Goal: Book appointment/travel/reservation

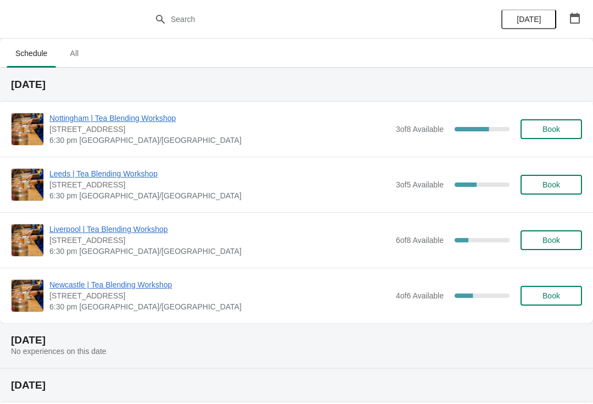
click at [533, 12] on button "[DATE]" at bounding box center [529, 19] width 55 height 20
click at [575, 17] on icon "button" at bounding box center [575, 18] width 11 height 11
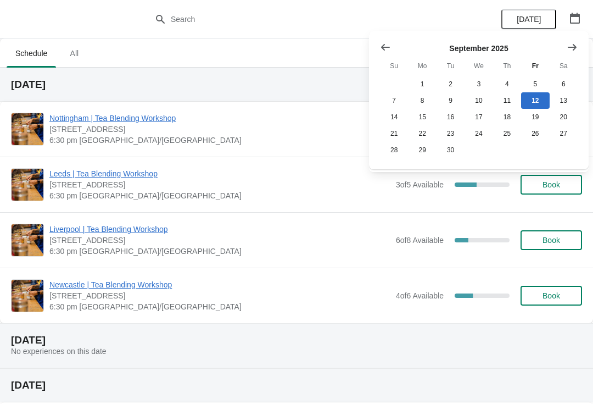
click at [580, 46] on button "Show next month, October 2025" at bounding box center [573, 47] width 20 height 20
click at [507, 148] on button "30" at bounding box center [507, 150] width 28 height 16
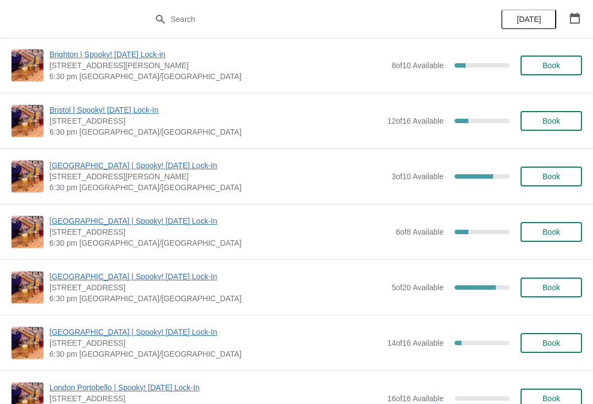
scroll to position [66, 0]
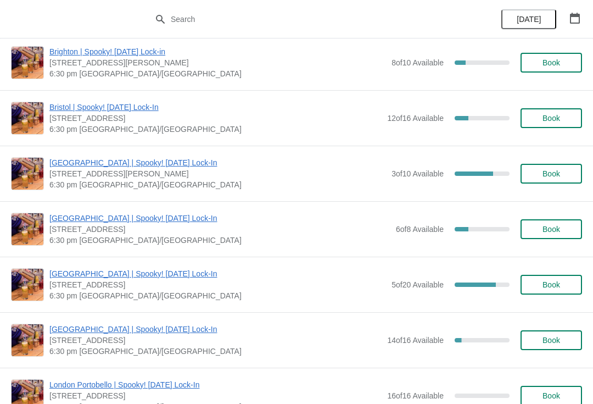
click at [547, 278] on button "Book" at bounding box center [552, 285] width 62 height 20
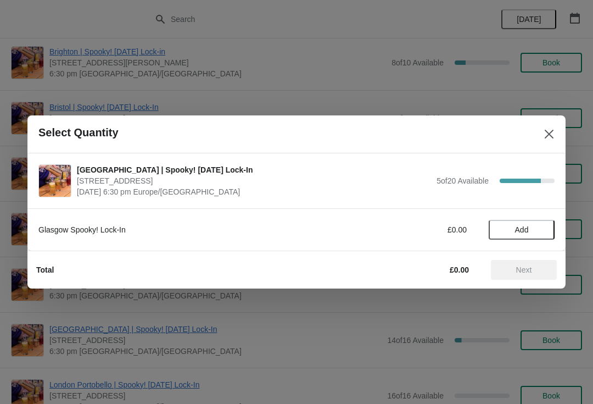
click at [522, 222] on button "Add" at bounding box center [522, 230] width 66 height 20
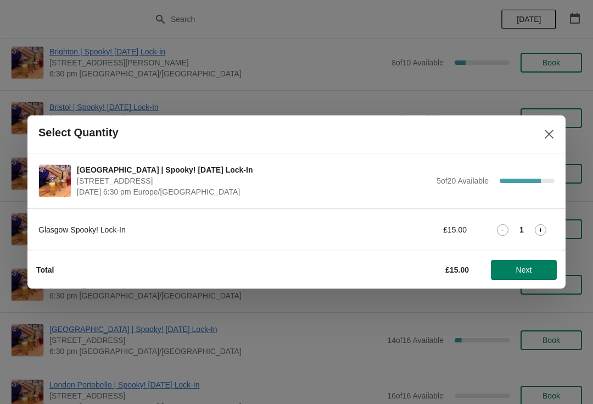
click at [539, 227] on icon at bounding box center [541, 230] width 12 height 12
click at [537, 227] on icon at bounding box center [541, 230] width 12 height 12
click at [520, 271] on span "Next" at bounding box center [524, 269] width 16 height 9
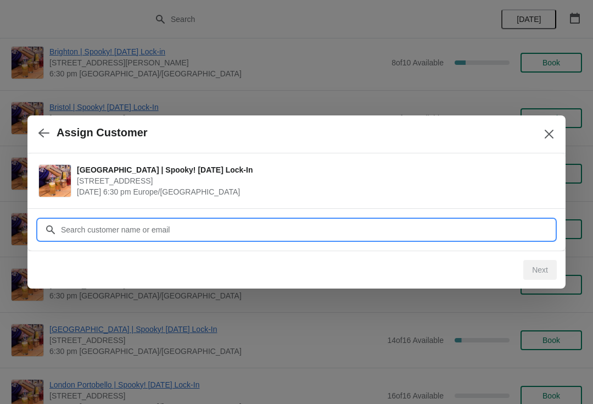
click at [287, 232] on input "Customer" at bounding box center [307, 230] width 494 height 20
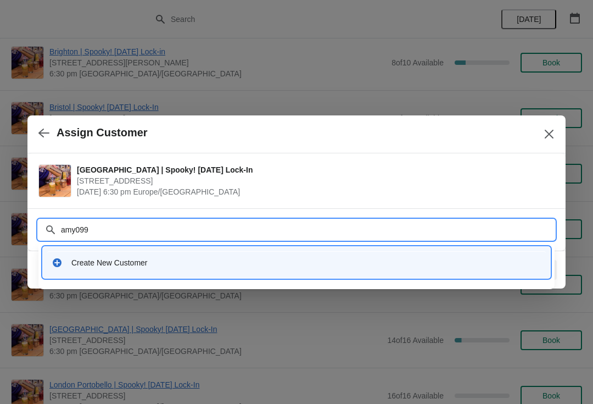
type input "amy0999"
click at [90, 271] on div "Create New Customer" at bounding box center [296, 262] width 499 height 23
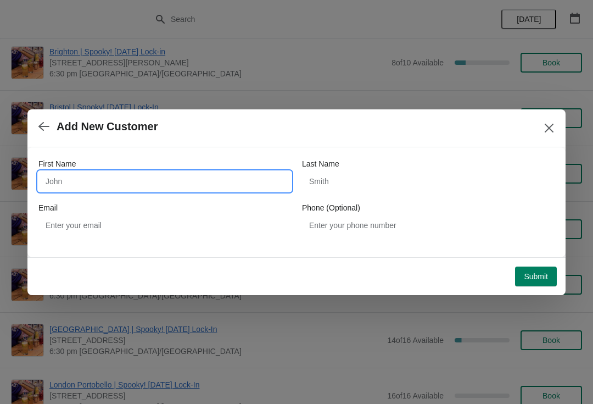
click at [74, 183] on input "First Name" at bounding box center [164, 181] width 253 height 20
type input "[PERSON_NAME]"
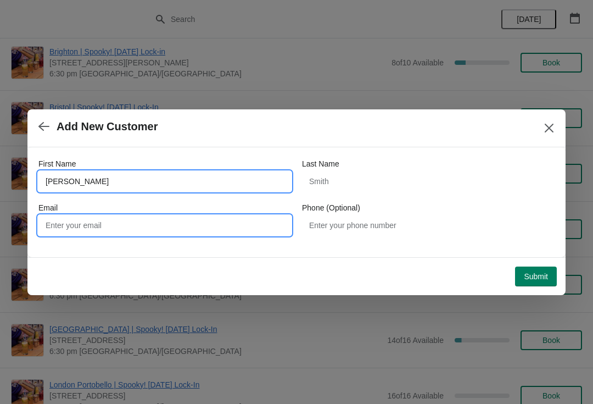
click at [99, 232] on input "Email" at bounding box center [164, 225] width 253 height 20
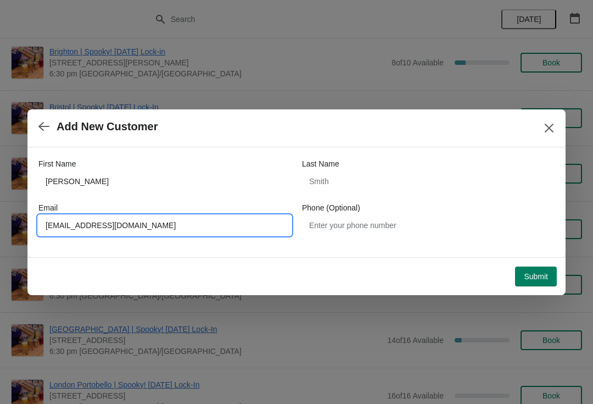
type input "[EMAIL_ADDRESS][DOMAIN_NAME]"
click at [525, 270] on button "Submit" at bounding box center [536, 276] width 42 height 20
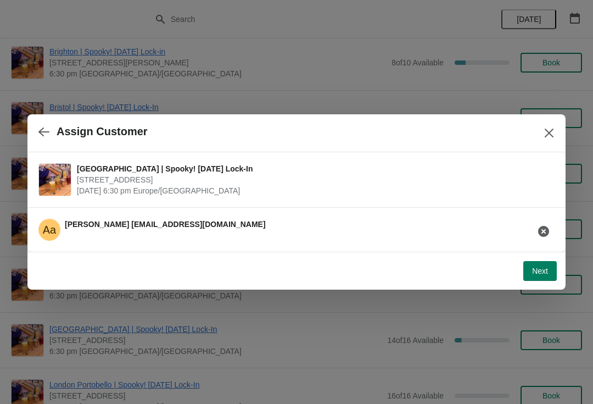
click at [528, 262] on button "Next" at bounding box center [541, 271] width 34 height 20
select select "No"
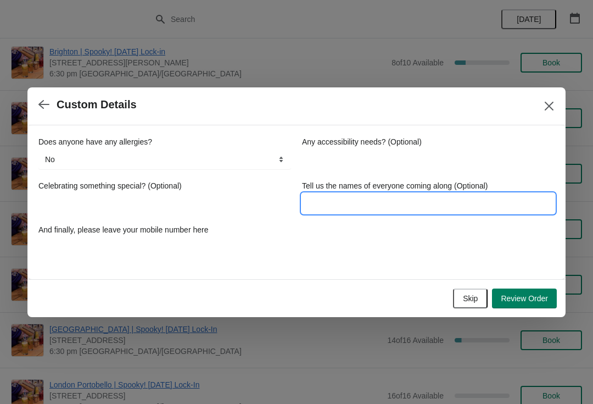
click at [511, 198] on input "Tell us the names of everyone coming along (Optional)" at bounding box center [428, 203] width 253 height 20
type input "A"
type input "[PERSON_NAME]"
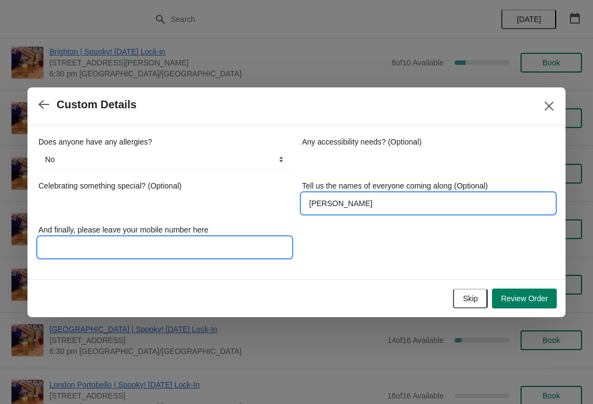
click at [92, 242] on input "And finally, please leave your mobile number here" at bounding box center [164, 247] width 253 height 20
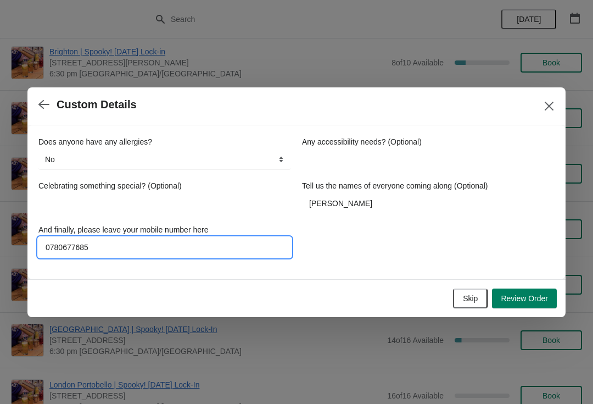
type input "07806776856"
